Goal: Check status: Check status

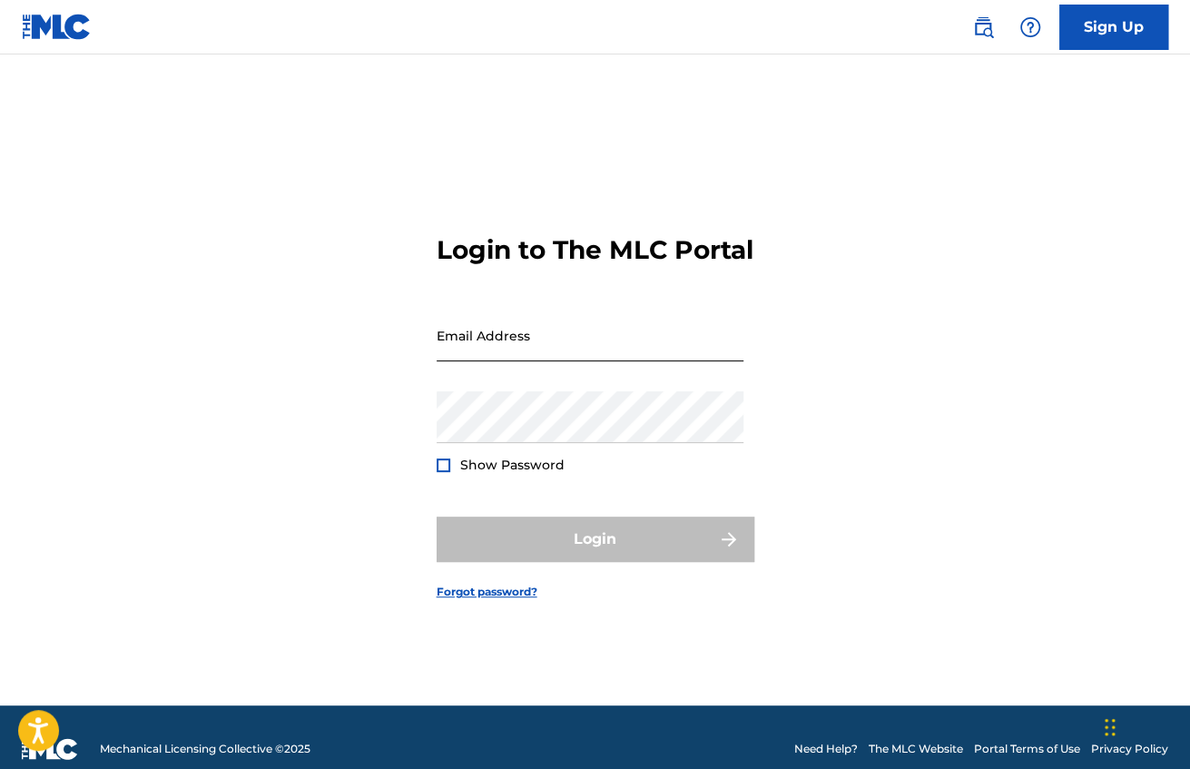
click at [466, 344] on input "Email Address" at bounding box center [589, 335] width 307 height 52
type input "[EMAIL_ADDRESS][DOMAIN_NAME]"
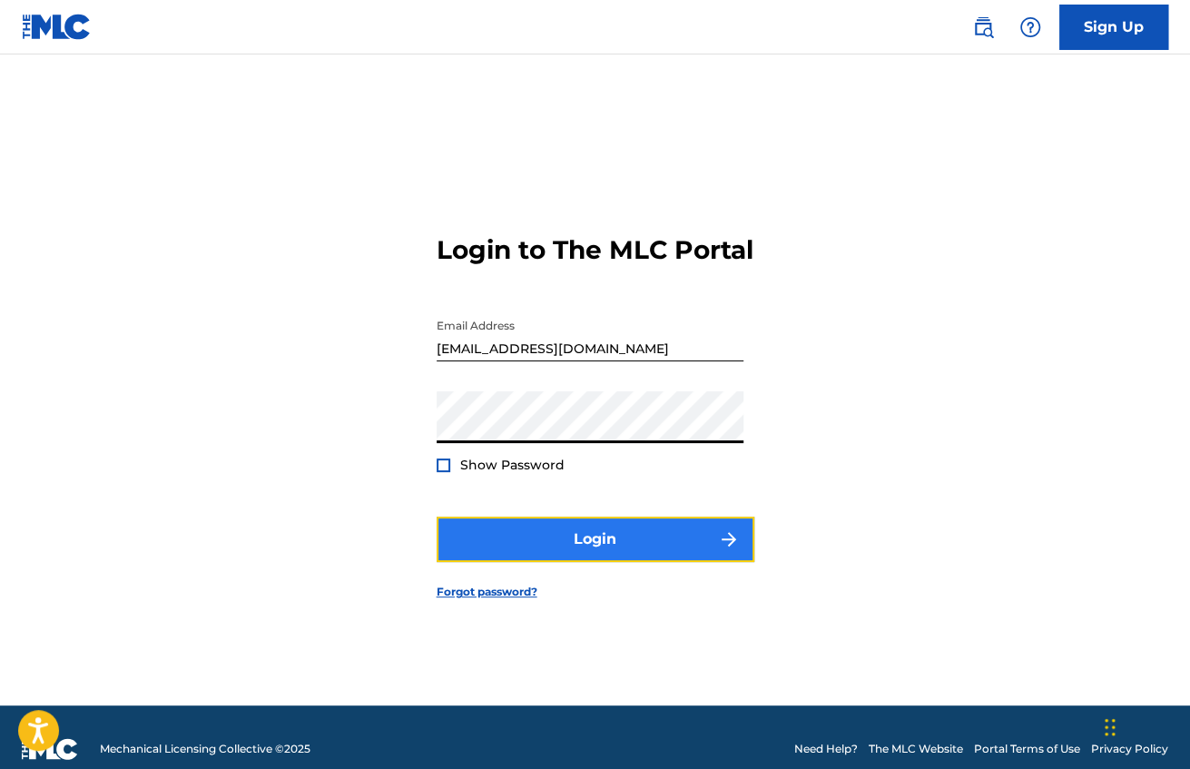
click at [556, 562] on button "Login" at bounding box center [595, 538] width 318 height 45
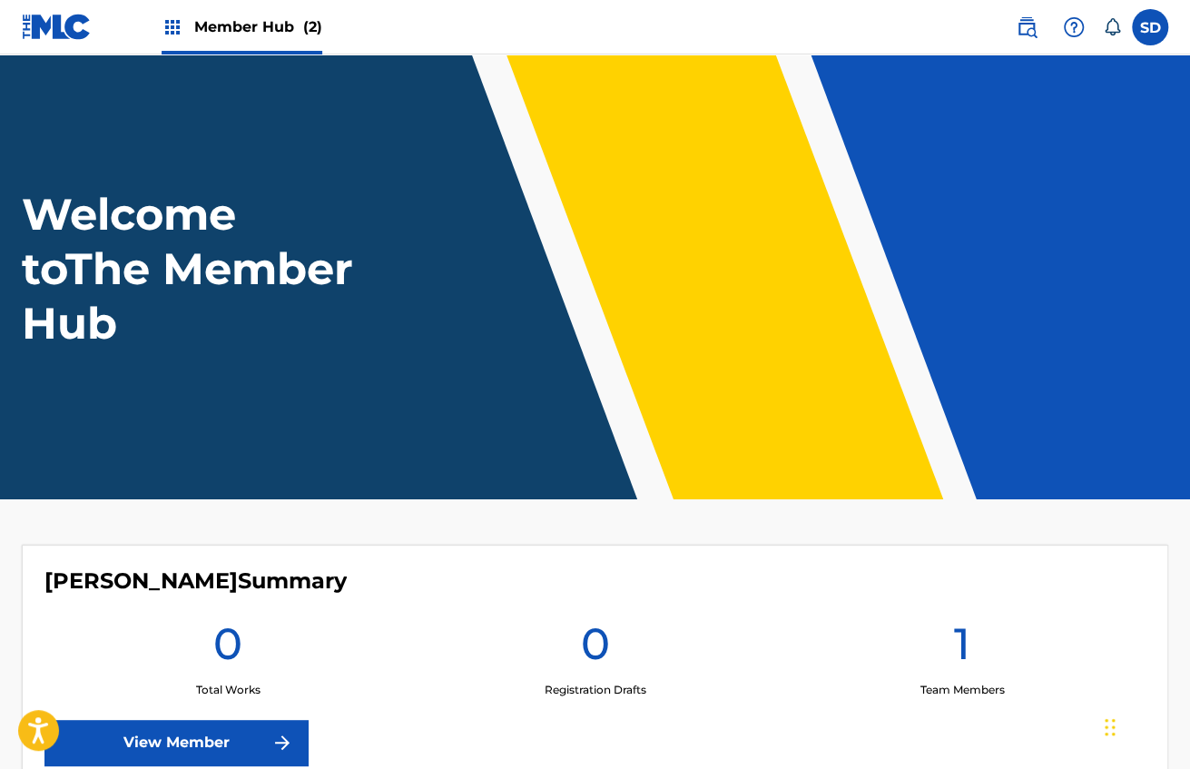
scroll to position [391, 0]
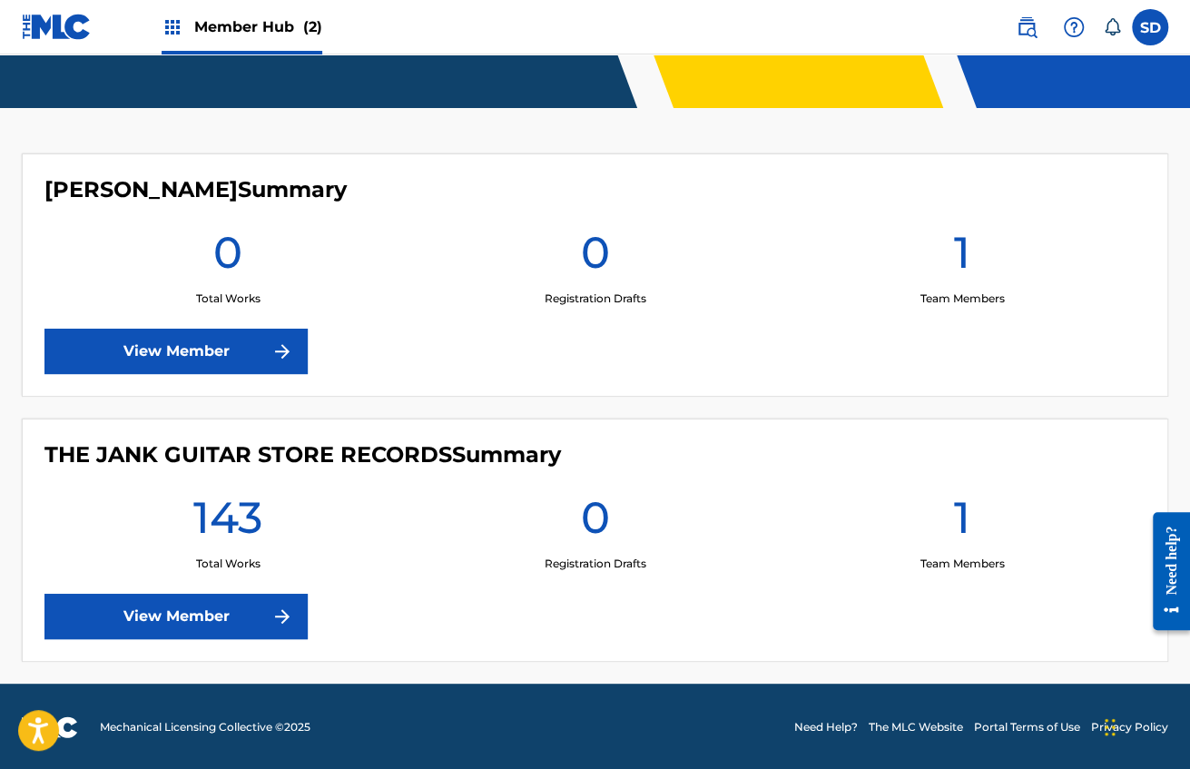
click at [166, 645] on div "THE JANK GUITAR STORE RECORDS Summary 143 Total Works 0 Registration Drafts 1 T…" at bounding box center [595, 539] width 1146 height 243
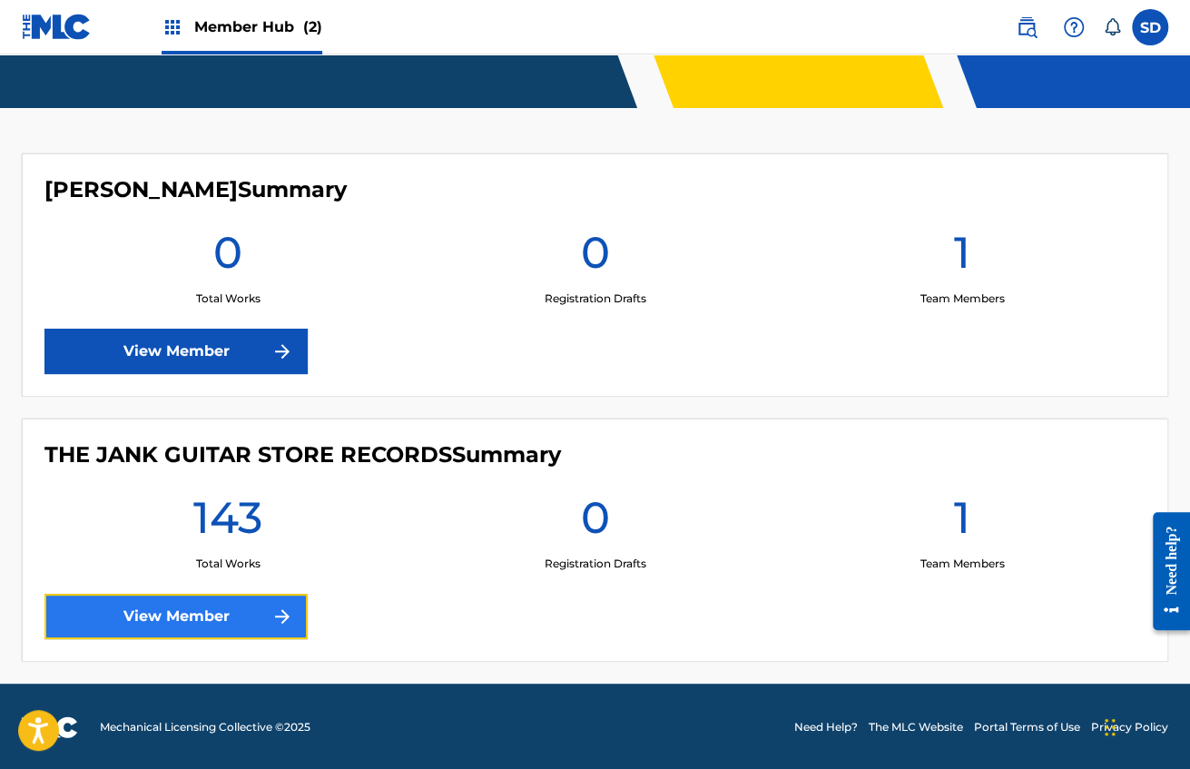
click at [172, 631] on link "View Member" at bounding box center [175, 615] width 263 height 45
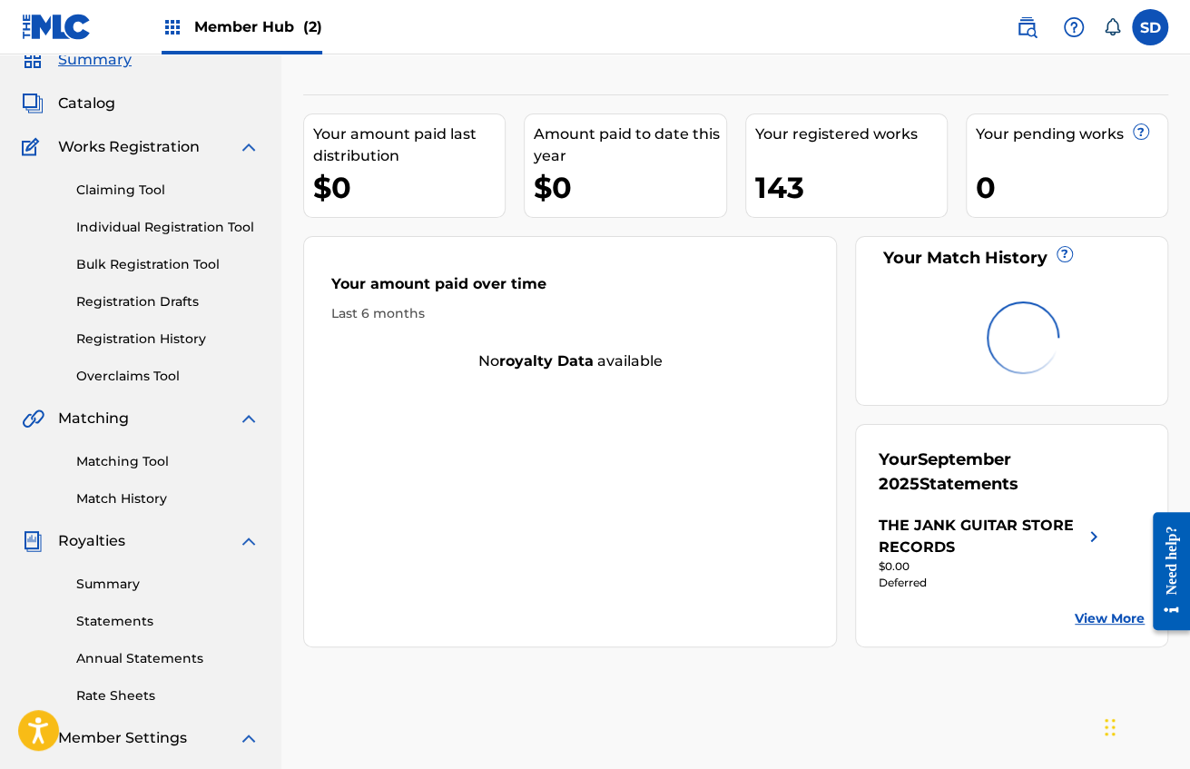
scroll to position [81, 0]
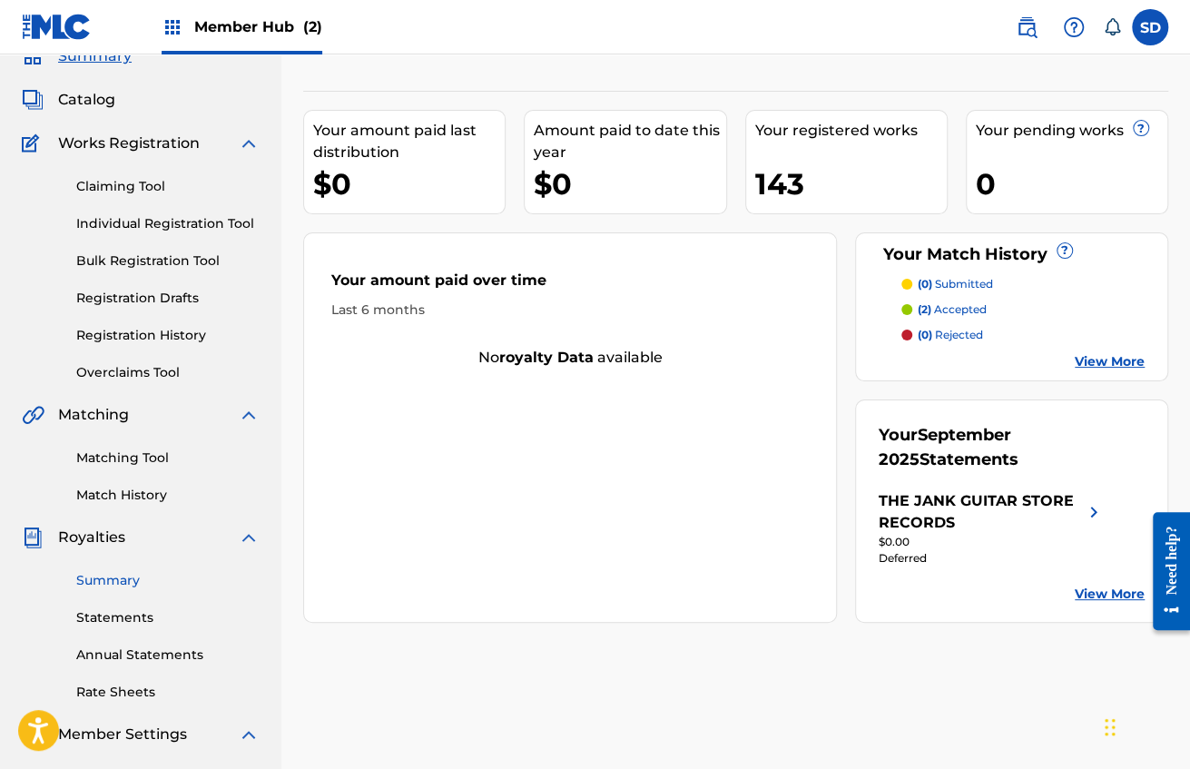
click at [116, 580] on link "Summary" at bounding box center [167, 580] width 183 height 19
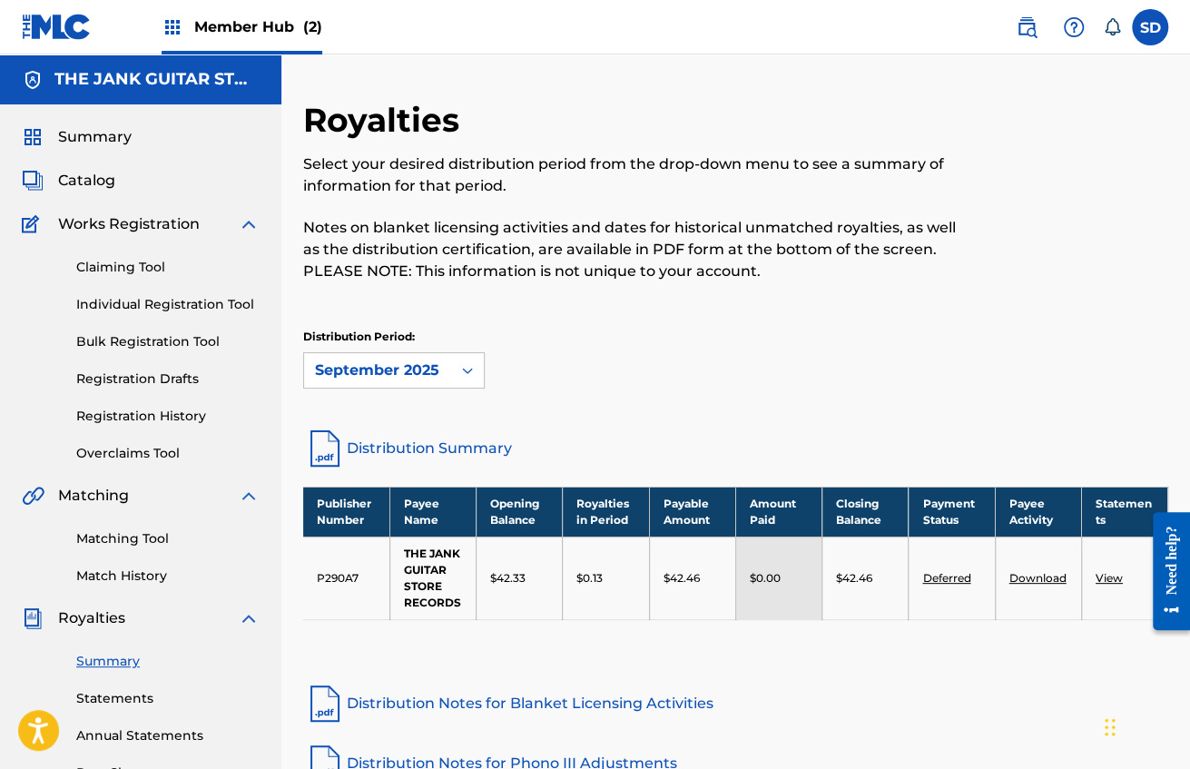
scroll to position [31, 0]
